Goal: Task Accomplishment & Management: Use online tool/utility

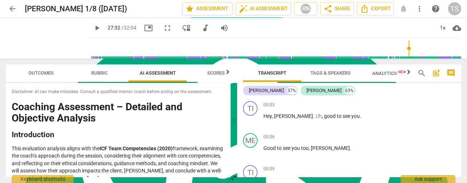
click at [10, 11] on span "arrow_back" at bounding box center [12, 8] width 9 height 9
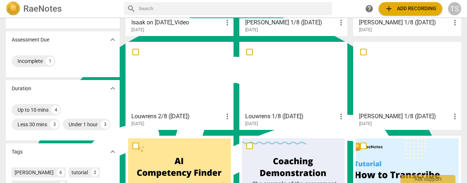
scroll to position [109, 0]
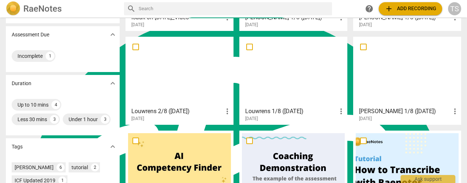
click at [403, 76] on div at bounding box center [407, 71] width 103 height 65
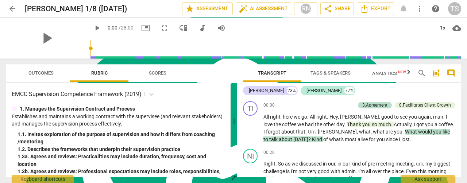
click at [43, 71] on span "Outcomes" at bounding box center [40, 72] width 25 height 5
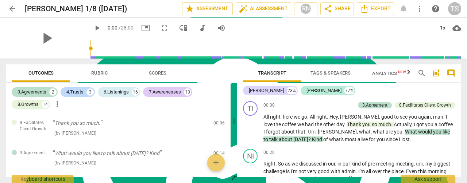
click at [148, 76] on span "Scores" at bounding box center [157, 74] width 35 height 10
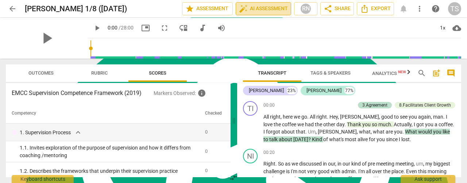
click at [259, 10] on span "auto_fix_high AI Assessment" at bounding box center [263, 8] width 49 height 9
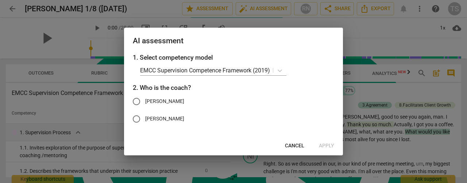
click at [137, 99] on input "[PERSON_NAME]" at bounding box center [137, 102] width 18 height 18
radio input "true"
click at [325, 145] on span "Apply" at bounding box center [326, 146] width 15 height 7
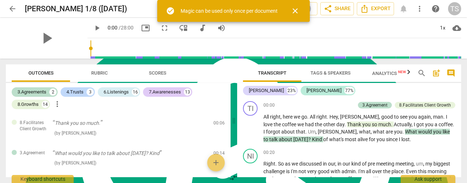
click at [297, 11] on span "close" at bounding box center [295, 11] width 9 height 9
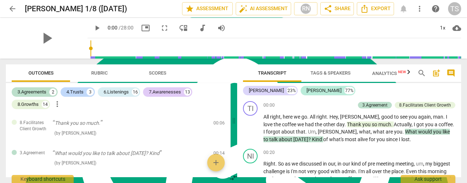
click at [9, 8] on span "arrow_back" at bounding box center [12, 8] width 9 height 9
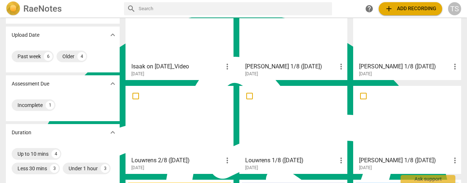
scroll to position [73, 0]
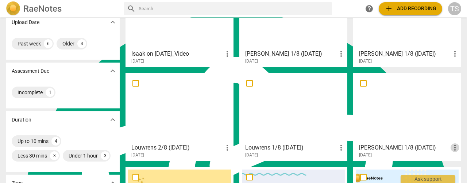
click at [452, 147] on span "more_vert" at bounding box center [454, 148] width 9 height 9
click at [362, 86] on div at bounding box center [233, 91] width 467 height 183
click at [362, 86] on input "checkbox" at bounding box center [363, 83] width 15 height 9
checkbox input "false"
drag, startPoint x: 362, startPoint y: 86, endPoint x: 390, endPoint y: 111, distance: 37.4
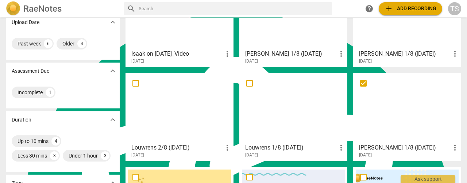
click at [390, 111] on div at bounding box center [407, 108] width 103 height 65
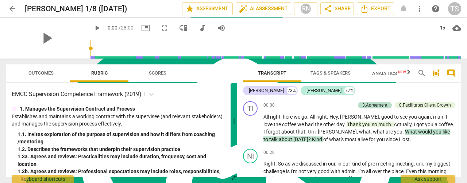
click at [420, 16] on div "arrow_back [PERSON_NAME] 1/8 ([DATE]) edit star Assessment auto_fix_high AI Ass…" at bounding box center [233, 9] width 455 height 18
click at [418, 12] on span "more_vert" at bounding box center [419, 8] width 9 height 9
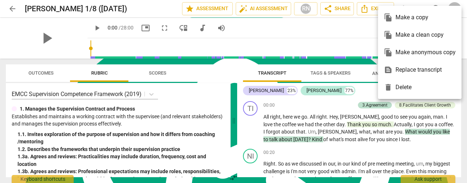
click at [414, 40] on div "file_copy Make a clean copy" at bounding box center [420, 35] width 72 height 18
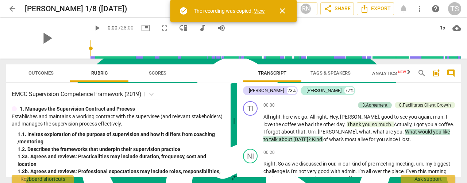
click at [261, 12] on link "View" at bounding box center [259, 11] width 11 height 6
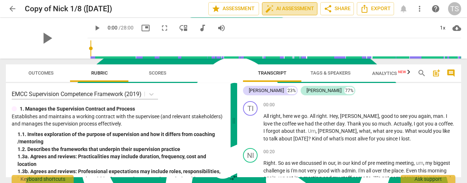
click at [295, 8] on span "auto_fix_high AI Assessment" at bounding box center [289, 8] width 49 height 9
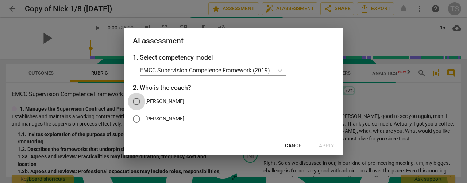
click at [141, 102] on input "[PERSON_NAME]" at bounding box center [137, 102] width 18 height 18
radio input "true"
drag, startPoint x: 329, startPoint y: 147, endPoint x: 322, endPoint y: 93, distance: 54.0
click at [325, 93] on div "AI assessment 1. Select competency model EMCC Supervision Competence Framework …" at bounding box center [233, 92] width 219 height 128
click at [282, 0] on body "arrow_back Copy of [PERSON_NAME] 1/8 ([DATE]) edit star Assessment auto_fix_hig…" at bounding box center [233, 0] width 467 height 0
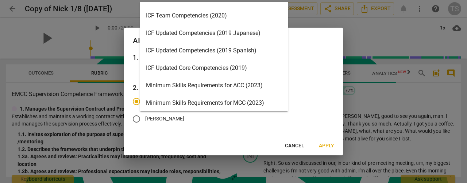
scroll to position [73, 0]
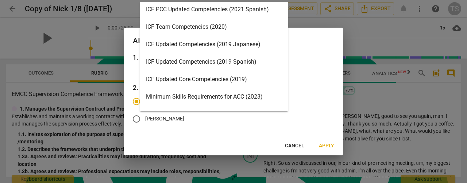
click at [209, 29] on div "ICF Team Competencies (2020)" at bounding box center [214, 27] width 148 height 18
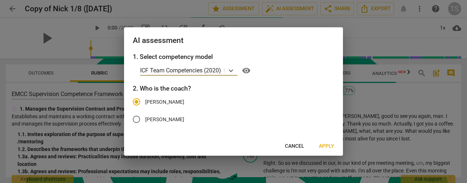
click at [321, 146] on span "Apply" at bounding box center [326, 146] width 15 height 7
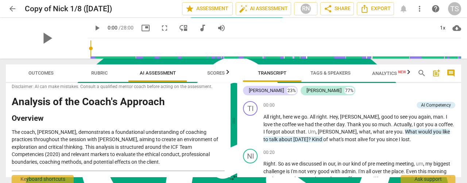
scroll to position [0, 0]
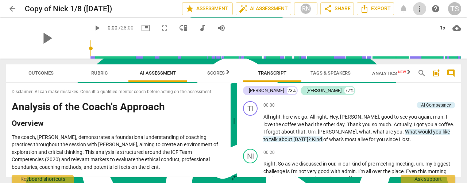
click at [422, 5] on span "more_vert" at bounding box center [419, 8] width 9 height 9
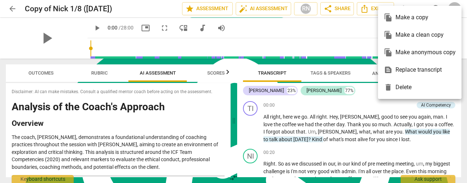
click at [248, 30] on div at bounding box center [233, 91] width 467 height 183
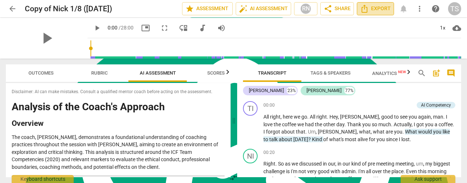
click at [388, 8] on span "Export" at bounding box center [375, 8] width 31 height 9
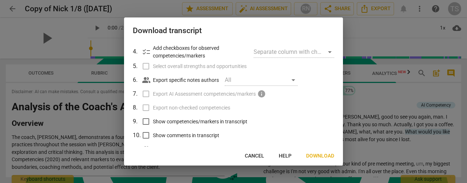
scroll to position [93, 0]
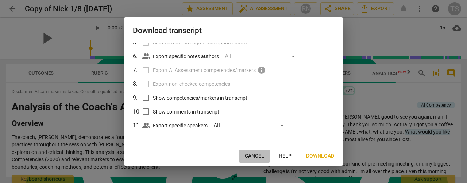
click at [257, 157] on span "Cancel" at bounding box center [254, 156] width 19 height 7
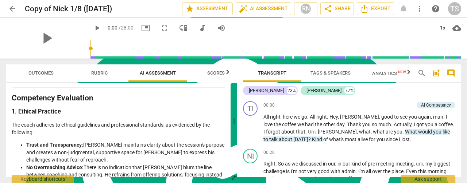
scroll to position [0, 0]
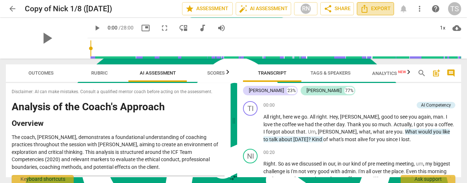
click at [366, 12] on icon "Export" at bounding box center [364, 8] width 9 height 9
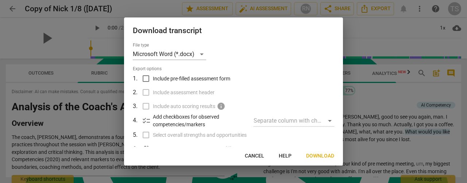
click at [143, 78] on input "Include pre-filled assessment form" at bounding box center [146, 79] width 14 height 14
checkbox input "true"
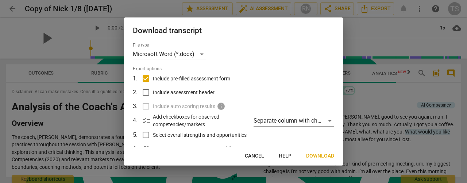
click at [147, 92] on input "Include assessment header" at bounding box center [146, 93] width 14 height 14
checkbox input "true"
click at [145, 108] on label "Include auto scoring results info" at bounding box center [232, 107] width 191 height 14
click at [144, 135] on input "Select overall strengths and opportunities" at bounding box center [146, 135] width 14 height 14
checkbox input "true"
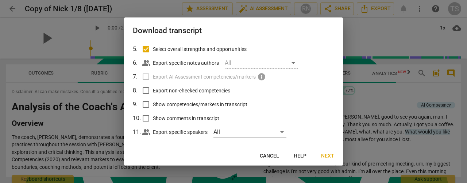
scroll to position [93, 0]
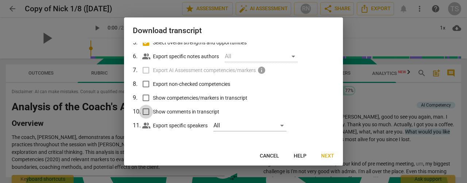
click at [145, 112] on input "Show comments in transcript" at bounding box center [146, 112] width 14 height 14
checkbox input "true"
click at [146, 97] on input "Show competencies/markers in transcript" at bounding box center [146, 98] width 14 height 14
checkbox input "true"
click at [146, 86] on input "Export non-checked competencies" at bounding box center [146, 84] width 14 height 14
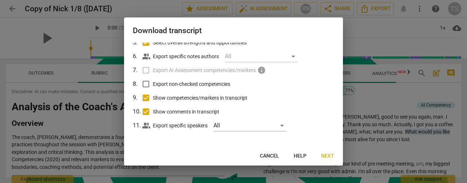
checkbox input "true"
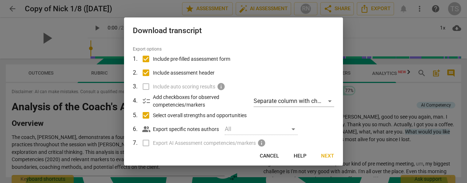
scroll to position [0, 0]
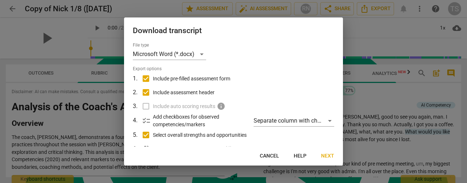
click at [327, 156] on span "Next" at bounding box center [327, 156] width 13 height 7
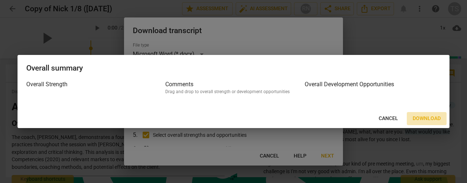
click at [422, 119] on span "Download" at bounding box center [426, 118] width 28 height 7
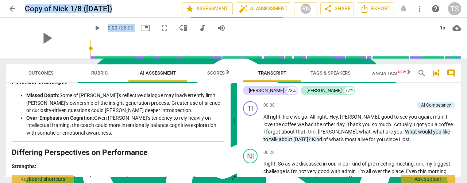
scroll to position [1355, 0]
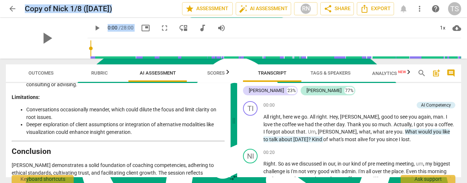
drag, startPoint x: 13, startPoint y: 102, endPoint x: 205, endPoint y: 171, distance: 204.1
type textarea "Loremips do sit Ametc'a Elitsedd Eiusmodt Inc utlab, Etd, magnaaliquae a minimv…"
copy div "Loremips do sit Ametc'a Elitsedd Eiusmodt Inc utlab, Etd, magnaaliquae a minimv…"
click at [217, 74] on span "Scores" at bounding box center [216, 72] width 18 height 5
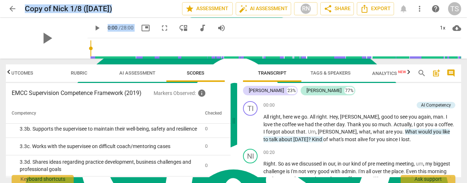
scroll to position [0, 0]
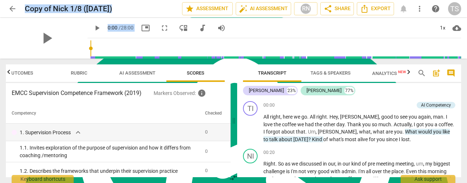
click at [85, 72] on span "Rubric" at bounding box center [79, 72] width 16 height 5
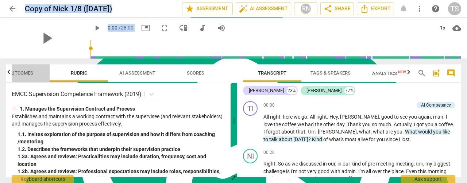
click at [19, 72] on span "Outcomes" at bounding box center [20, 72] width 25 height 5
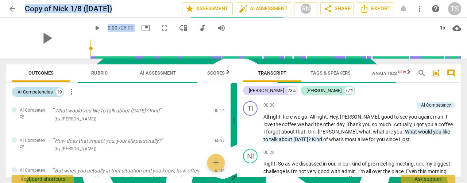
click at [42, 92] on div "AI Competencies" at bounding box center [35, 92] width 35 height 7
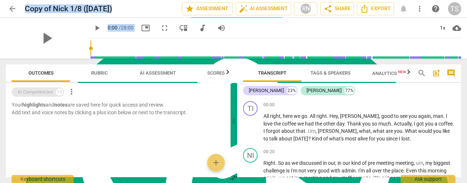
click at [42, 92] on div "AI Competencies" at bounding box center [35, 92] width 35 height 7
